Goal: Ask a question

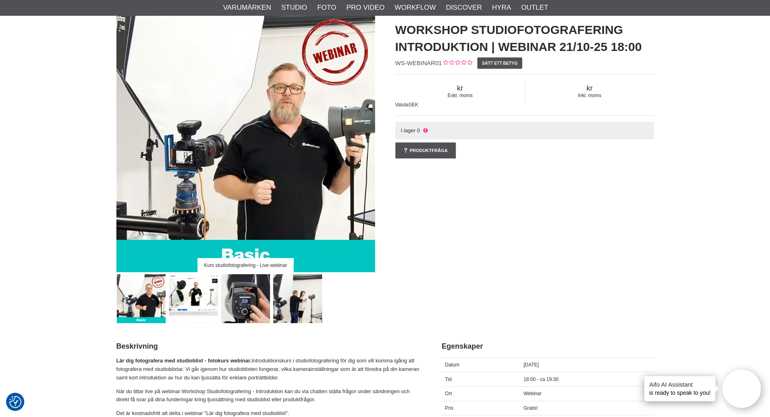
scroll to position [135, 0]
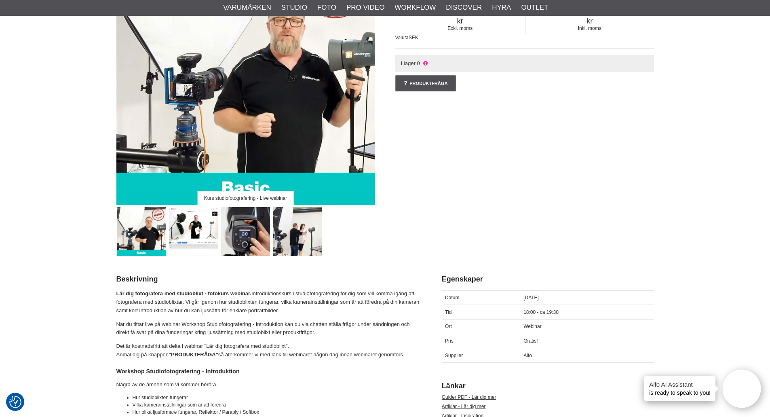
drag, startPoint x: 4, startPoint y: 207, endPoint x: 21, endPoint y: 155, distance: 55.0
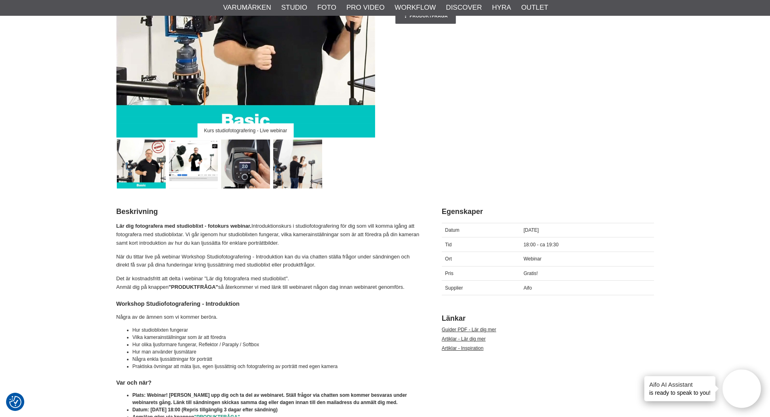
scroll to position [337, 0]
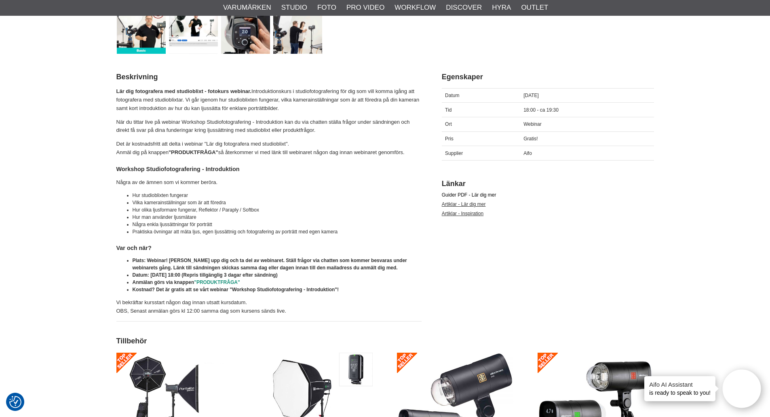
click at [468, 194] on link "Guider PDF - Lär dig mer" at bounding box center [469, 195] width 55 height 6
click at [472, 214] on link "Artiklar - Inspiration" at bounding box center [463, 214] width 42 height 6
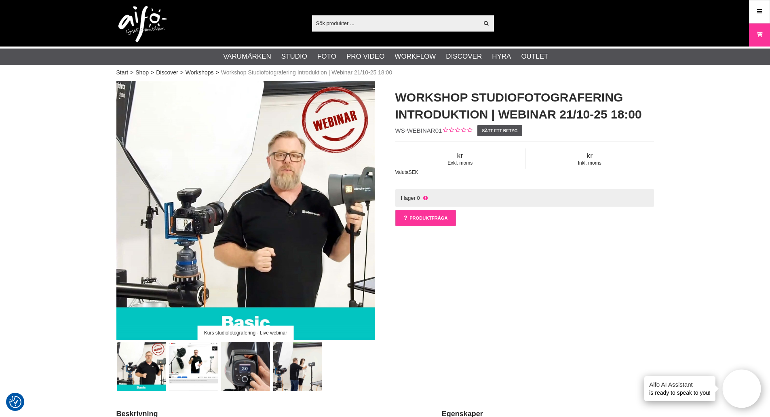
click at [426, 216] on link "Produktfråga" at bounding box center [425, 218] width 61 height 16
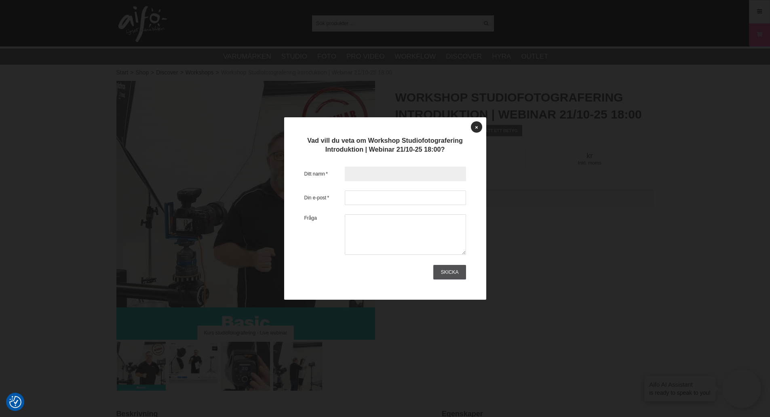
click at [413, 173] on input "text" at bounding box center [405, 174] width 121 height 15
type input "Ronald Eek"
type input "ronald@eekfoto.se"
click at [475, 125] on icon at bounding box center [476, 127] width 2 height 4
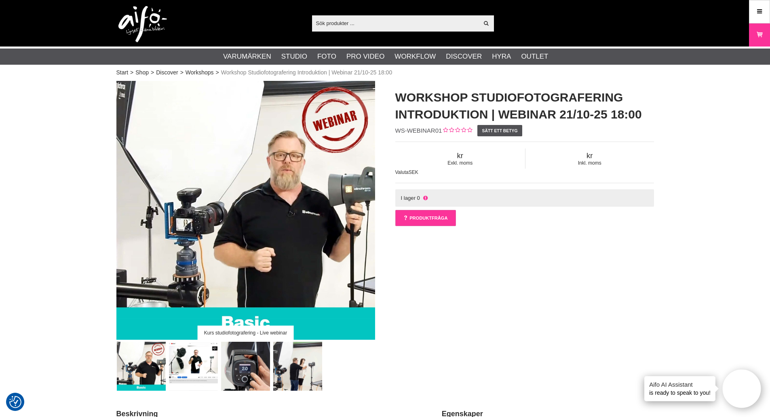
click at [432, 220] on link "Produktfråga" at bounding box center [425, 218] width 61 height 16
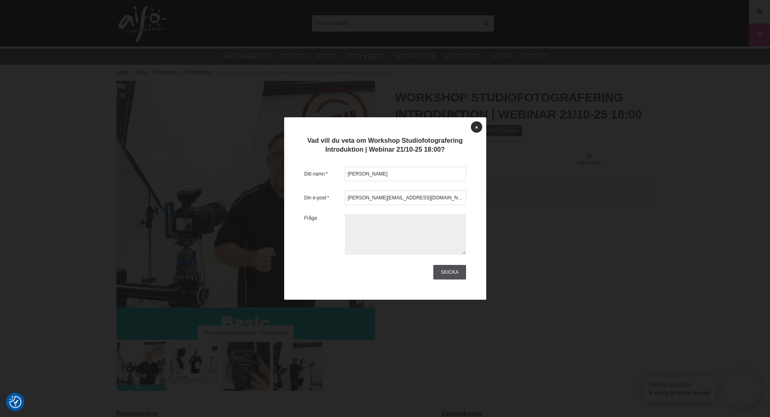
click at [412, 223] on textarea at bounding box center [405, 234] width 121 height 40
type textarea "Alltid kul att se John hålla kurs :-)"
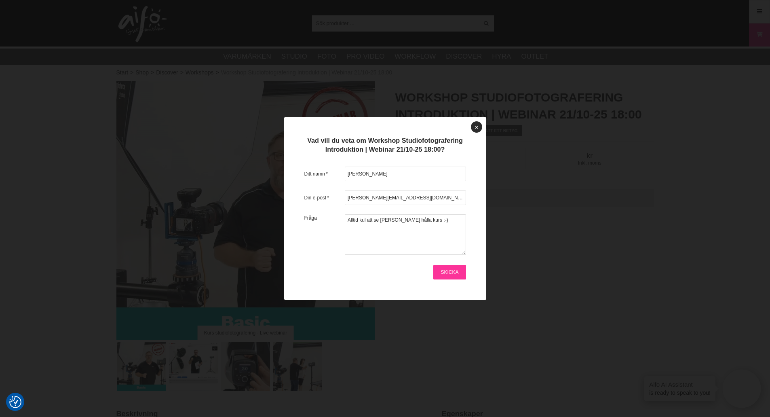
click at [454, 272] on link "Skicka" at bounding box center [449, 272] width 32 height 15
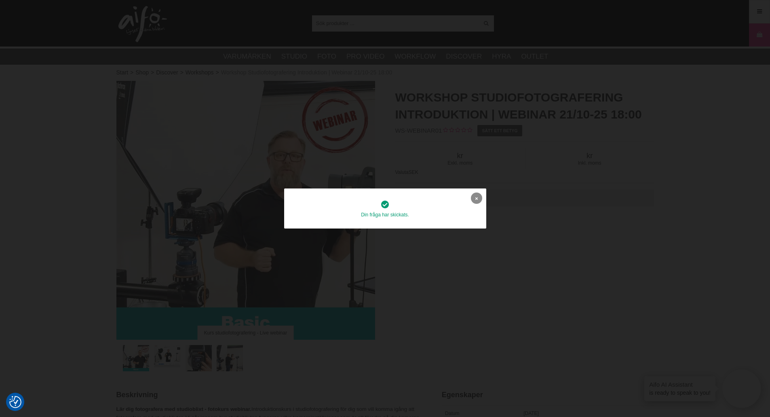
click at [477, 197] on icon at bounding box center [476, 198] width 2 height 4
